Goal: Task Accomplishment & Management: Manage account settings

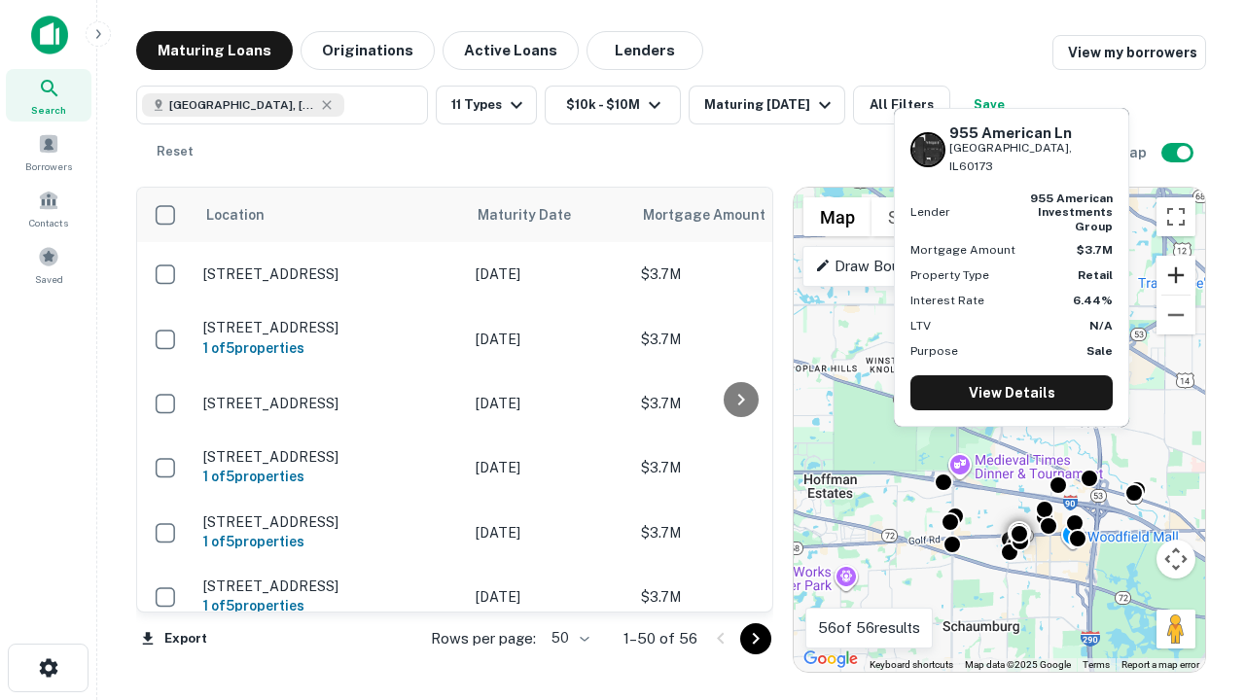
click at [1176, 275] on button "Zoom in" at bounding box center [1176, 275] width 39 height 39
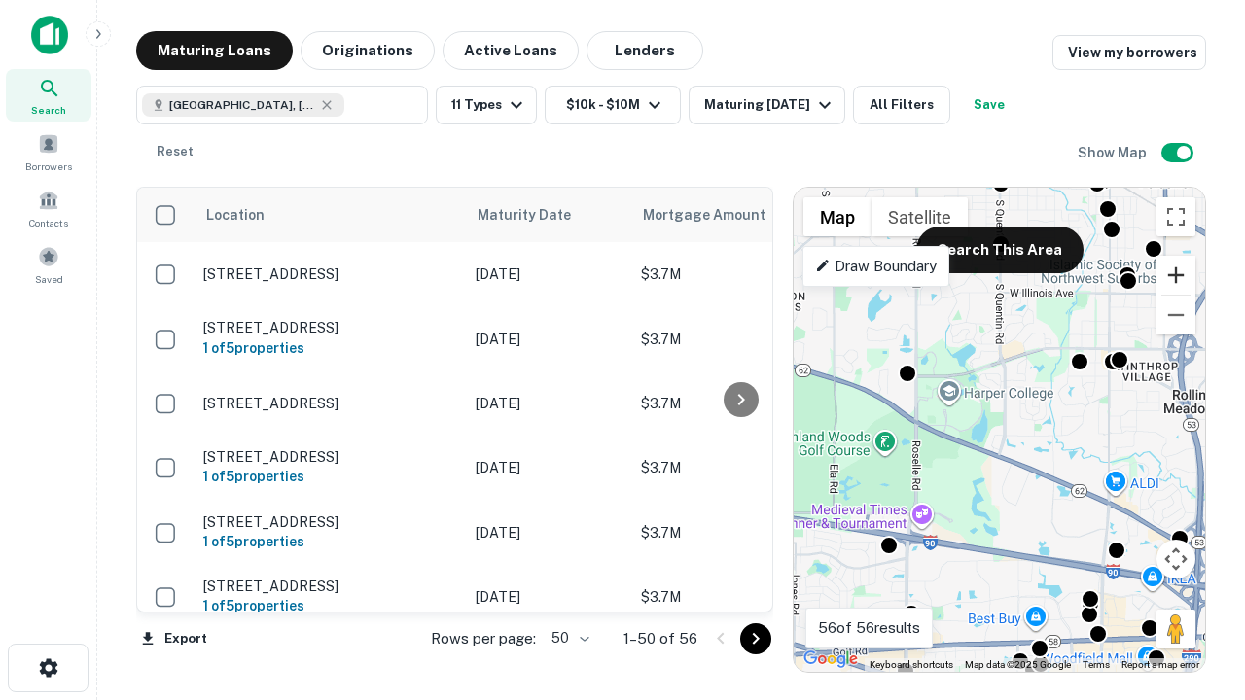
click at [1176, 275] on button "Zoom in" at bounding box center [1176, 275] width 39 height 39
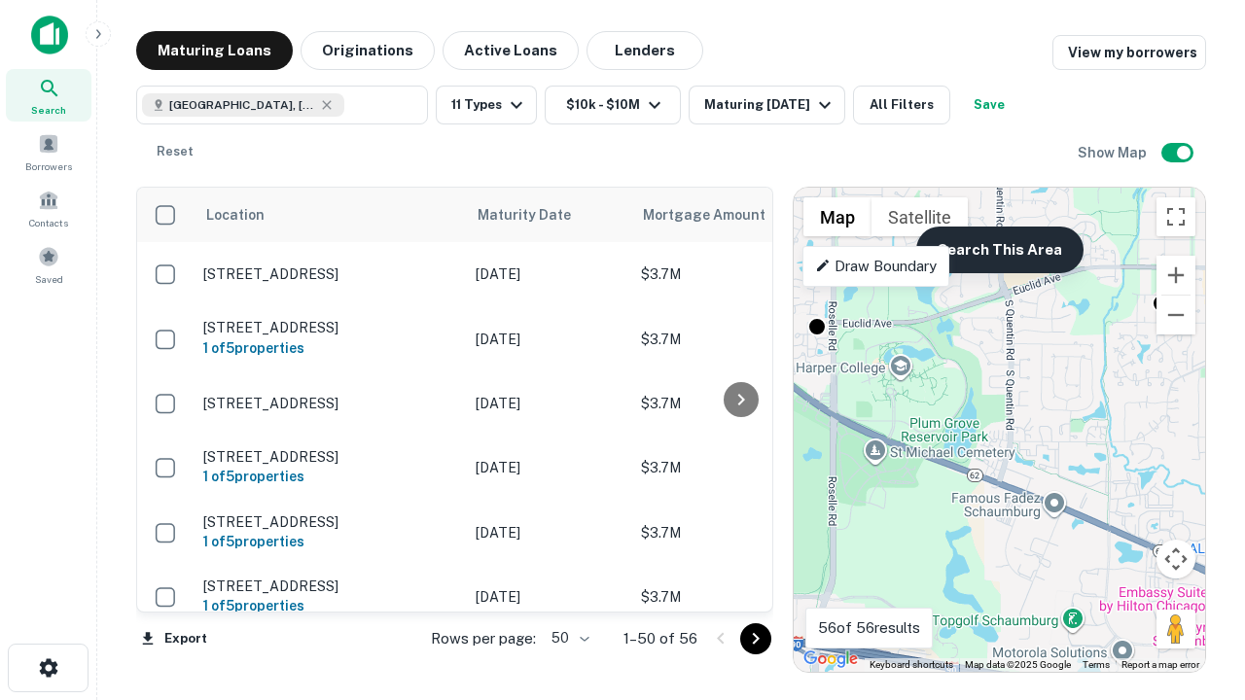
click at [999, 250] on button "Search This Area" at bounding box center [999, 250] width 167 height 47
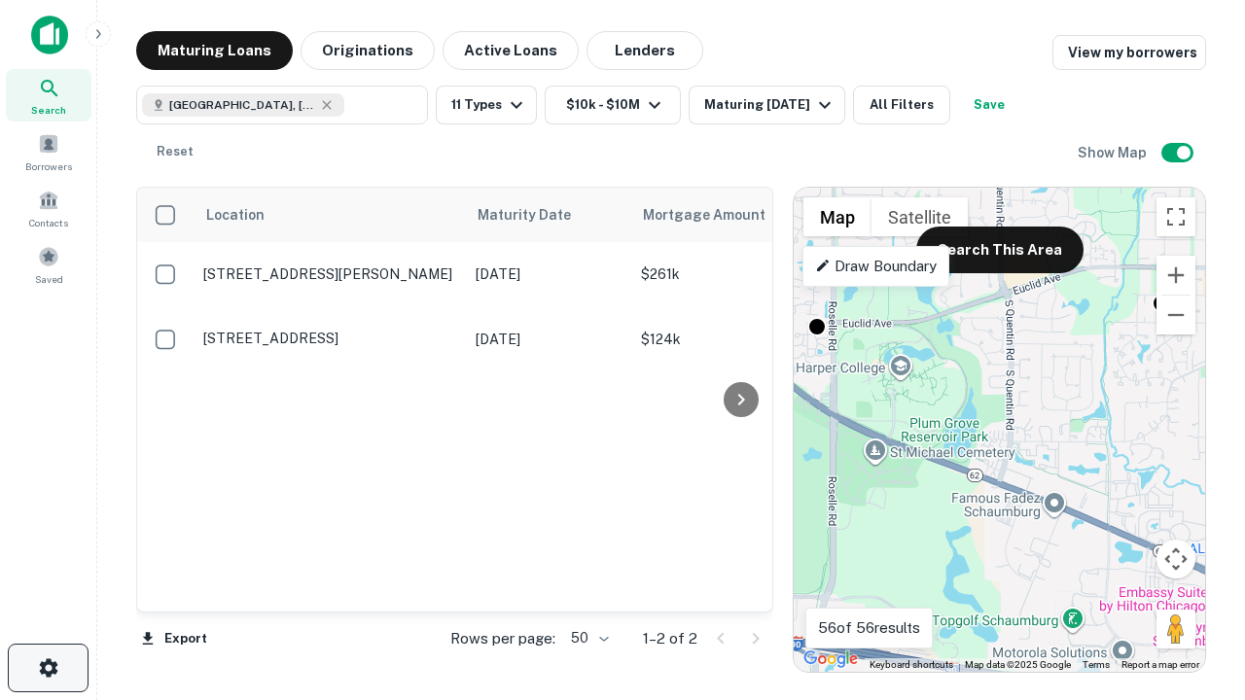
click at [48, 668] on icon "button" at bounding box center [48, 668] width 23 height 23
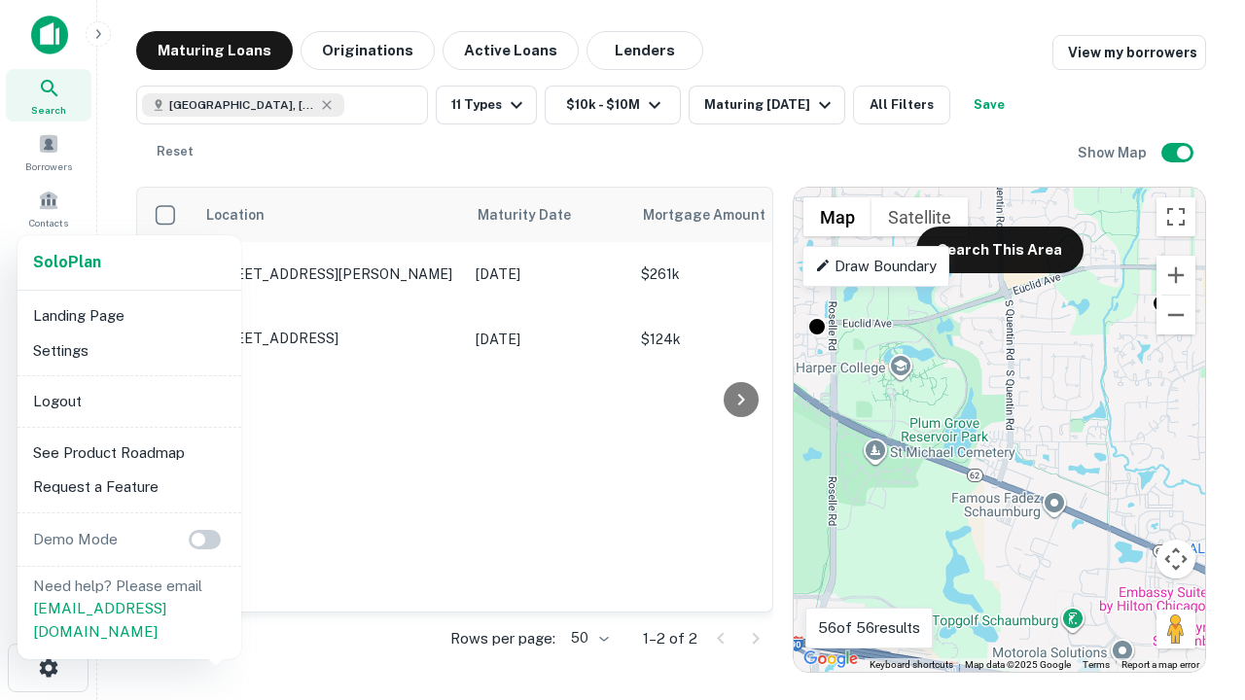
click at [128, 401] on li "Logout" at bounding box center [129, 401] width 208 height 35
